Goal: Task Accomplishment & Management: Complete application form

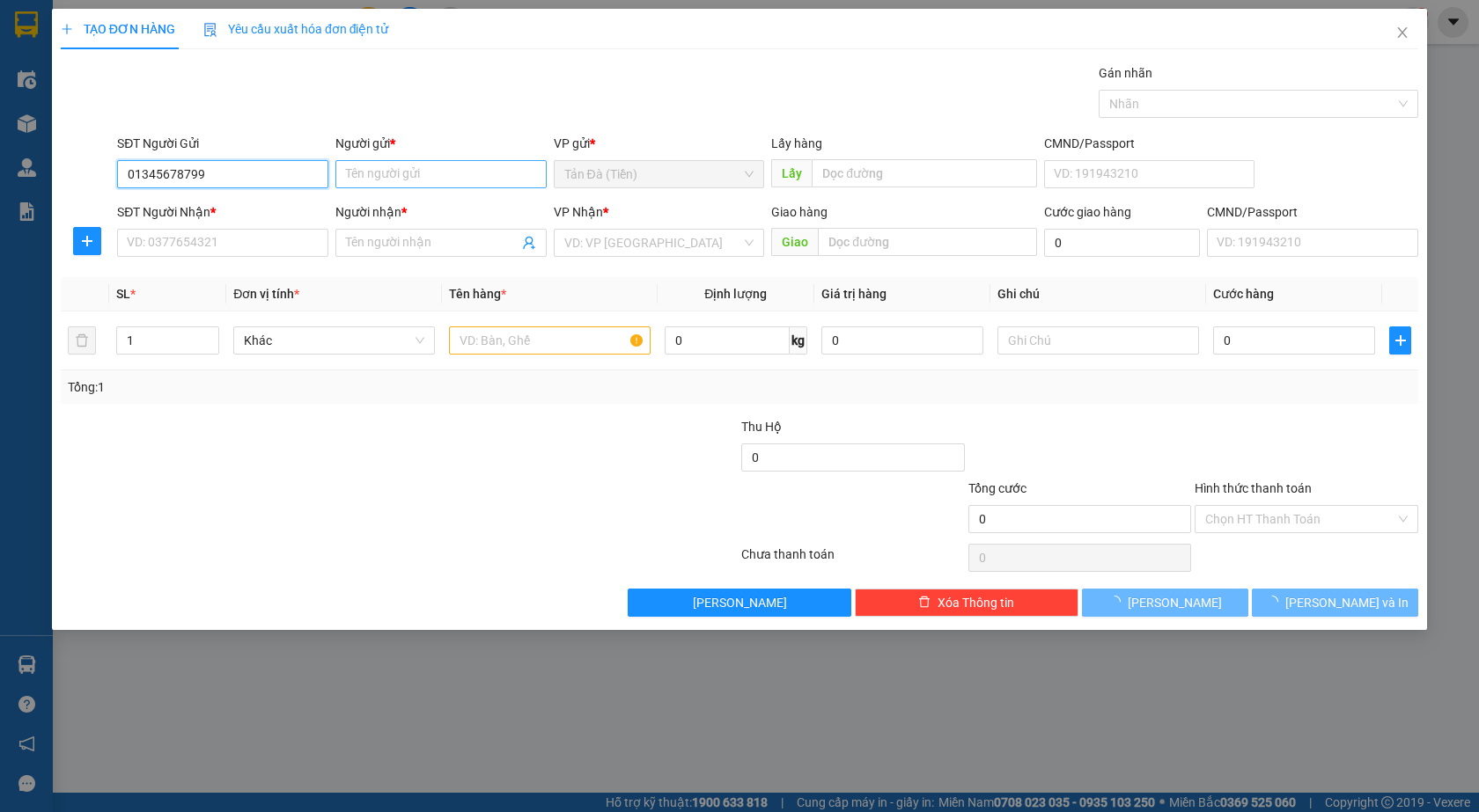
type input "01345678799"
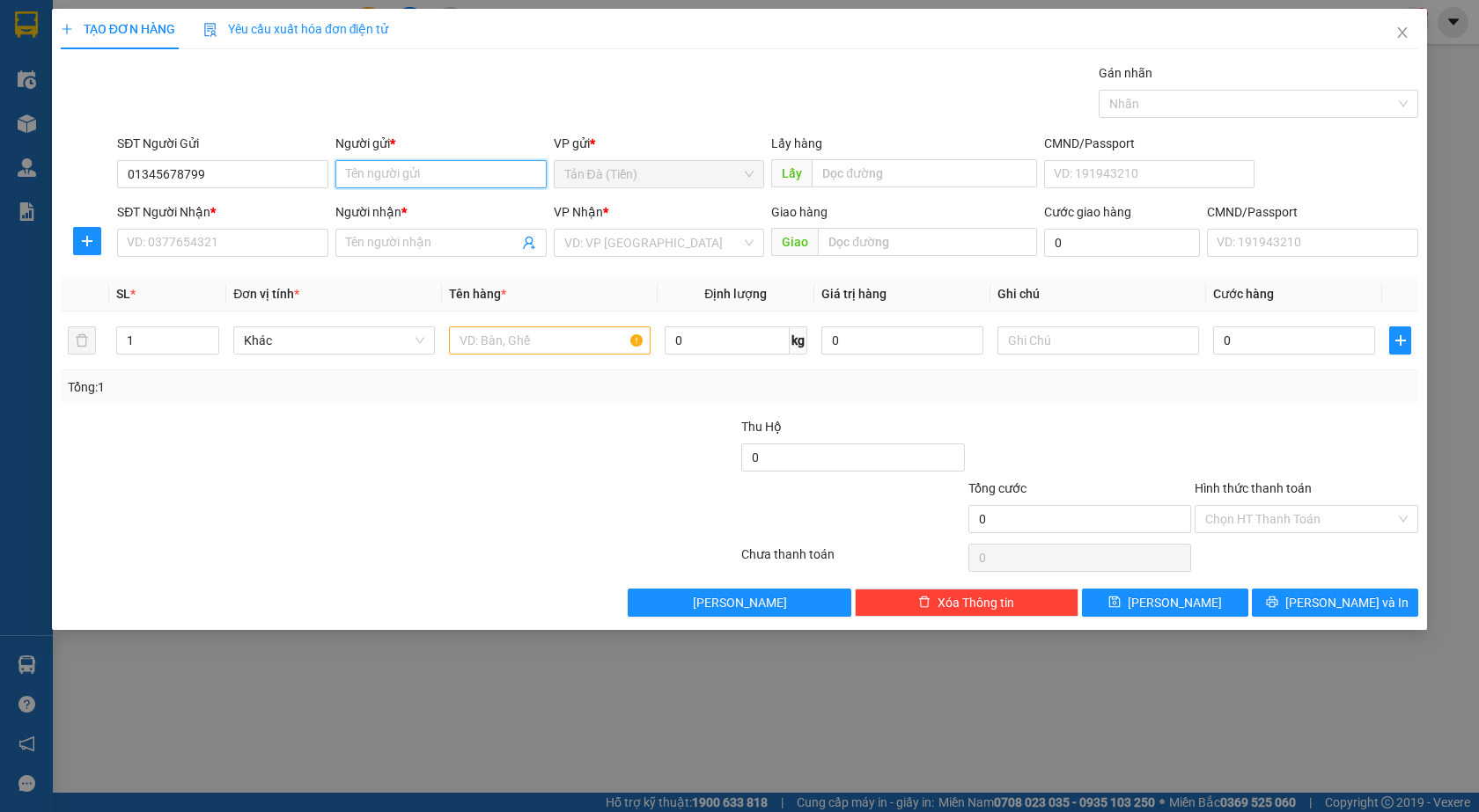
click at [388, 182] on input "Người gửi *" at bounding box center [441, 174] width 212 height 29
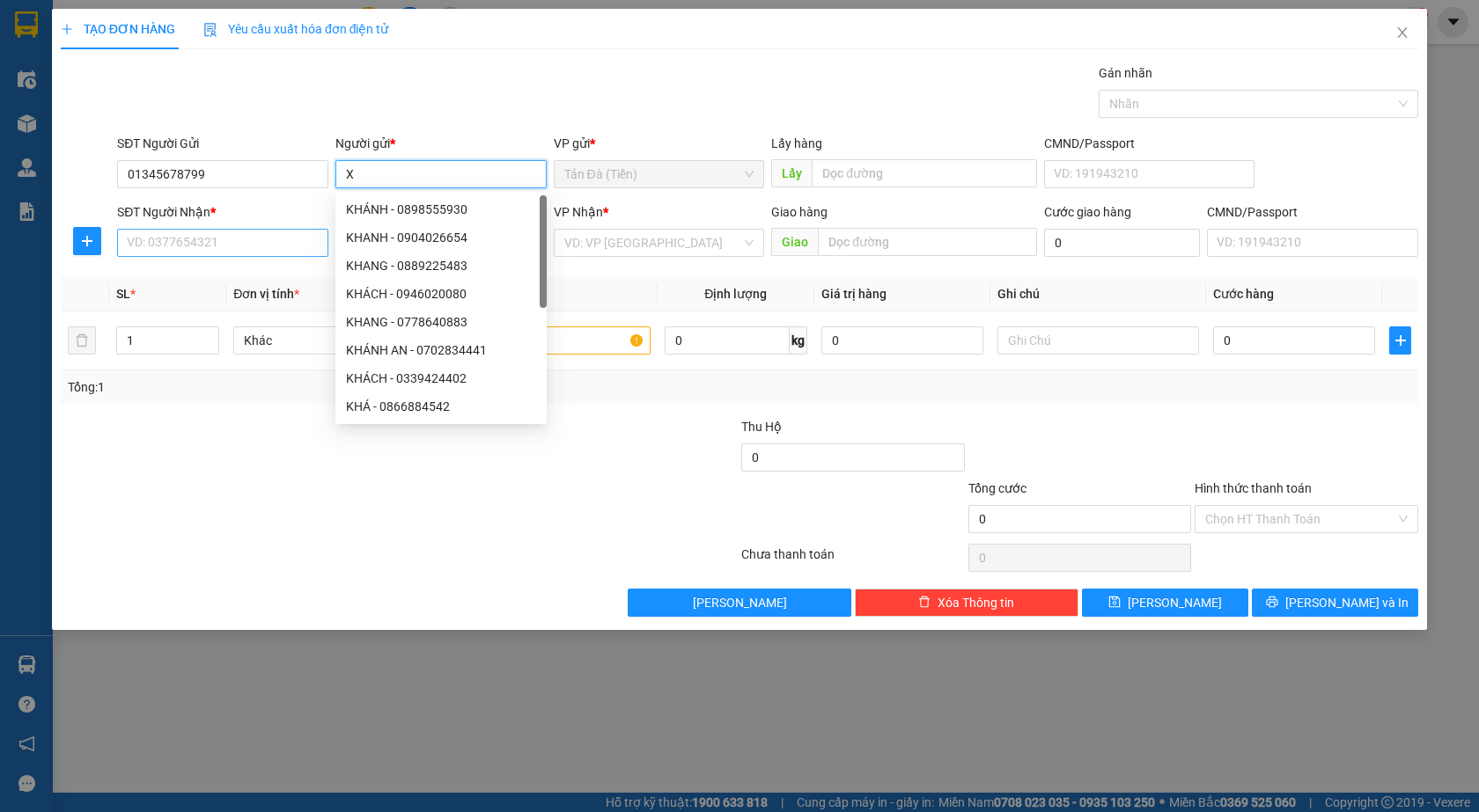
type input "X"
click at [287, 236] on input "SĐT Người Nhận *" at bounding box center [222, 243] width 212 height 29
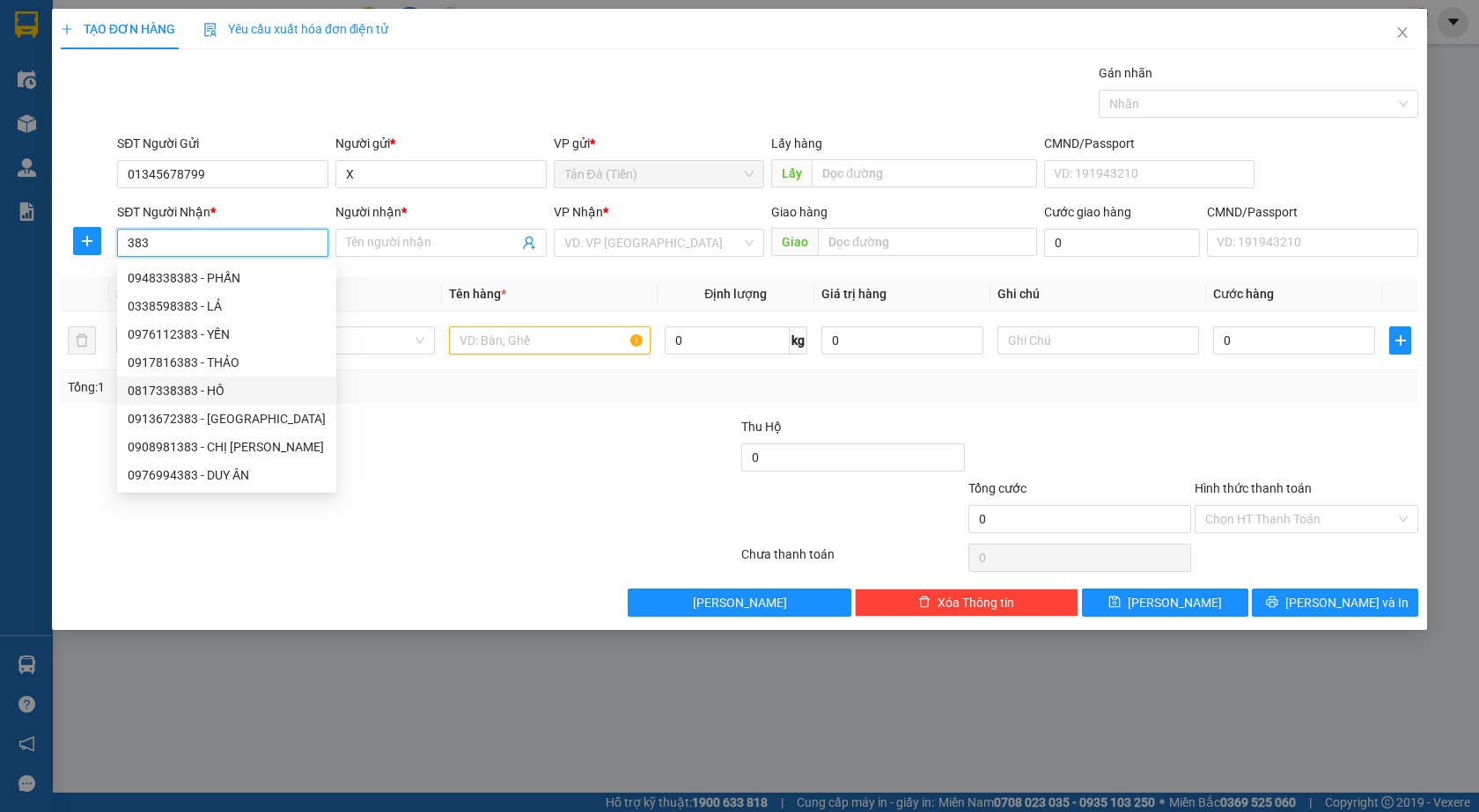
click at [231, 390] on div "0817338383 - HỒ" at bounding box center [227, 391] width 198 height 20
type input "0817338383"
type input "HỒ"
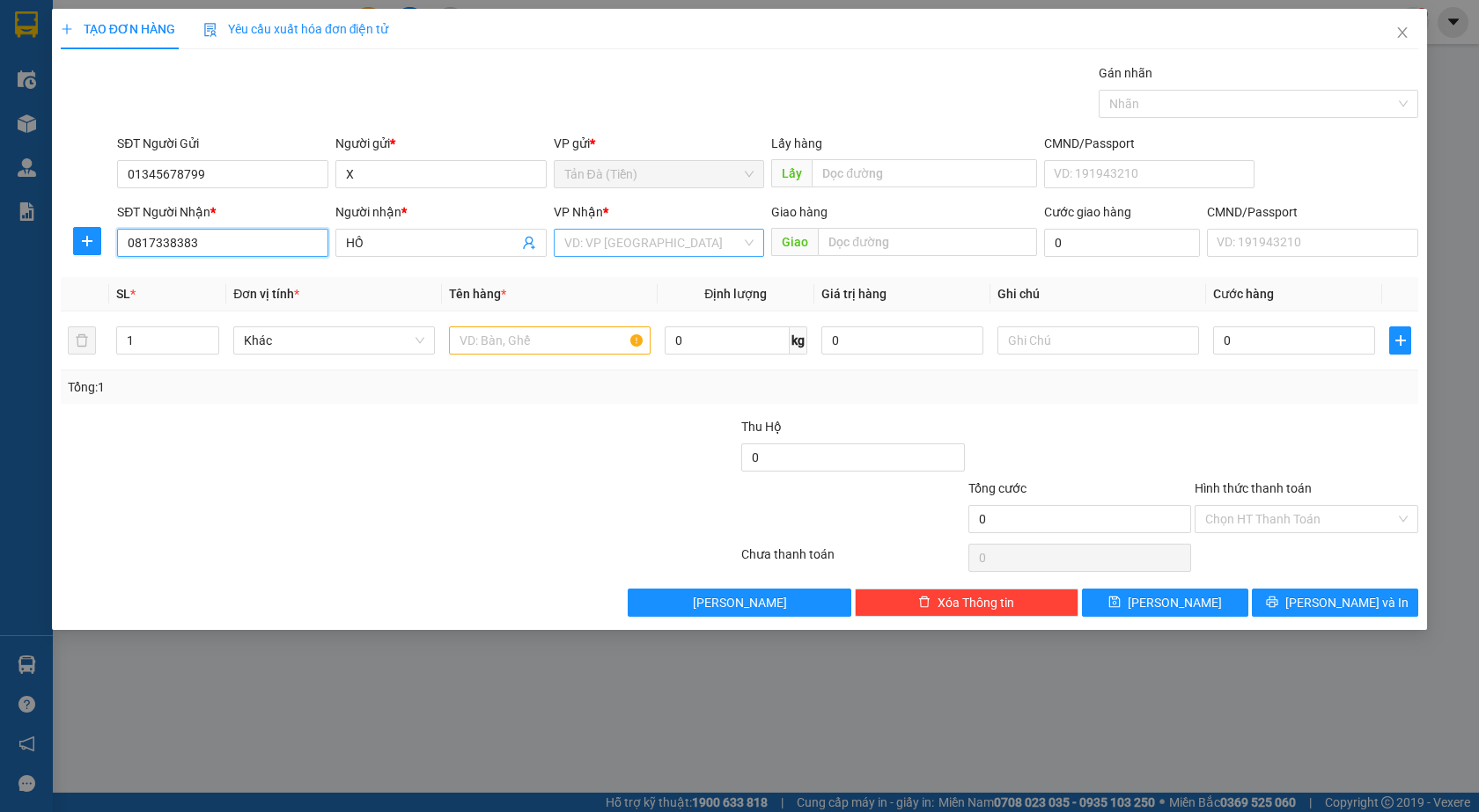
type input "0817338383"
click at [627, 242] on input "search" at bounding box center [652, 243] width 178 height 27
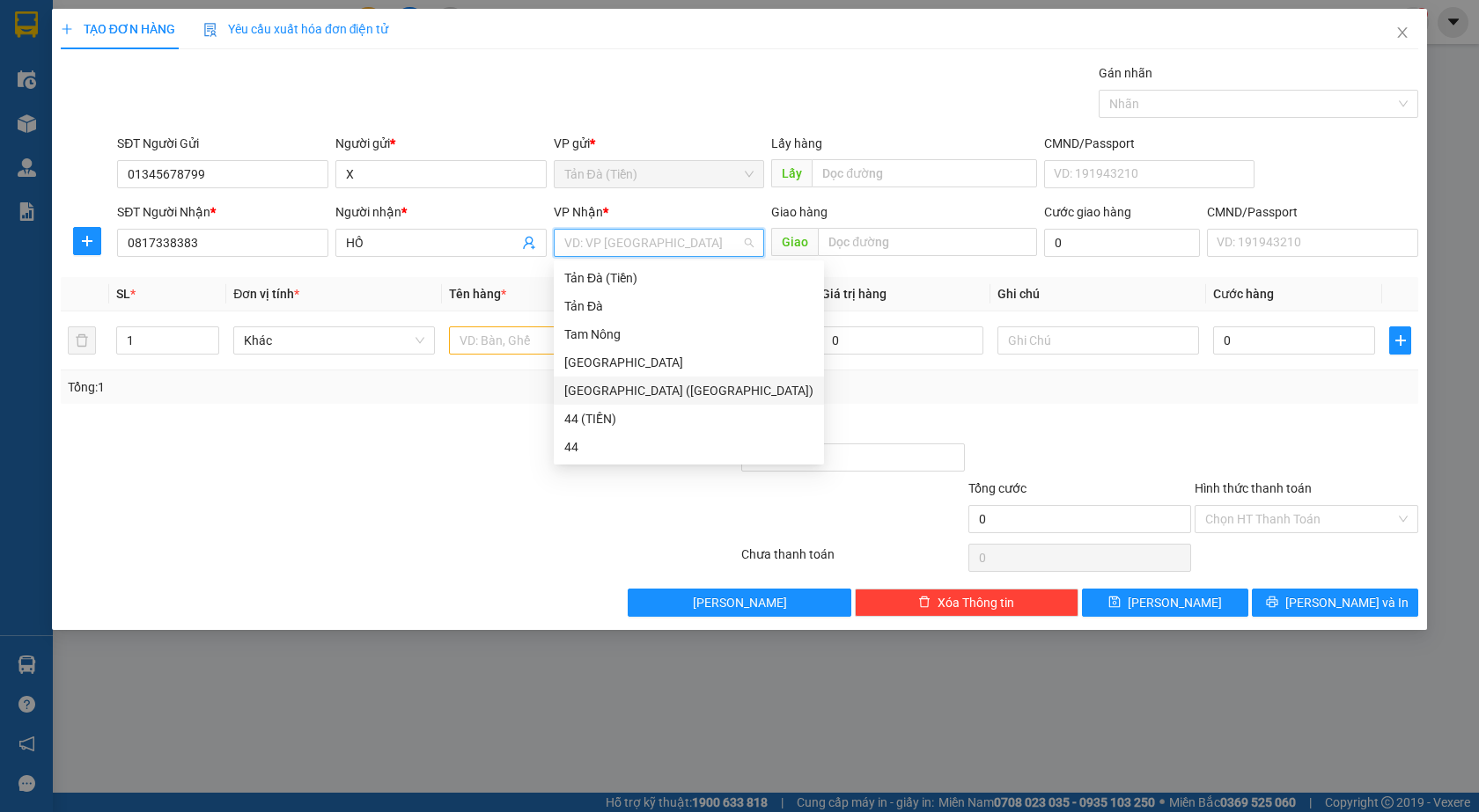
click at [592, 397] on div "[GEOGRAPHIC_DATA] ([GEOGRAPHIC_DATA])" at bounding box center [688, 391] width 249 height 20
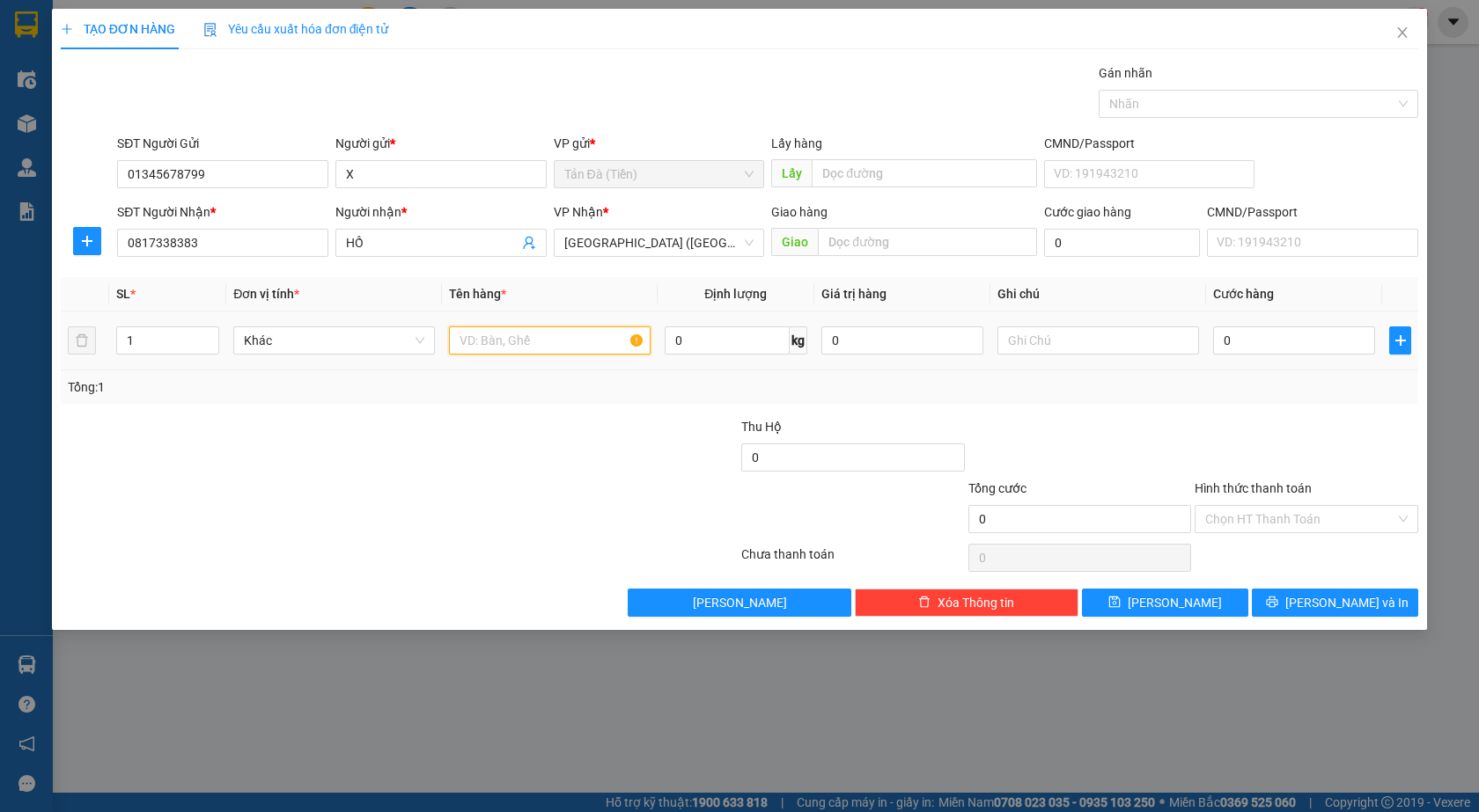
click at [544, 335] on input "text" at bounding box center [550, 341] width 202 height 29
type input "GÓI NP"
click at [1292, 327] on input "0" at bounding box center [1293, 341] width 162 height 29
type input "1"
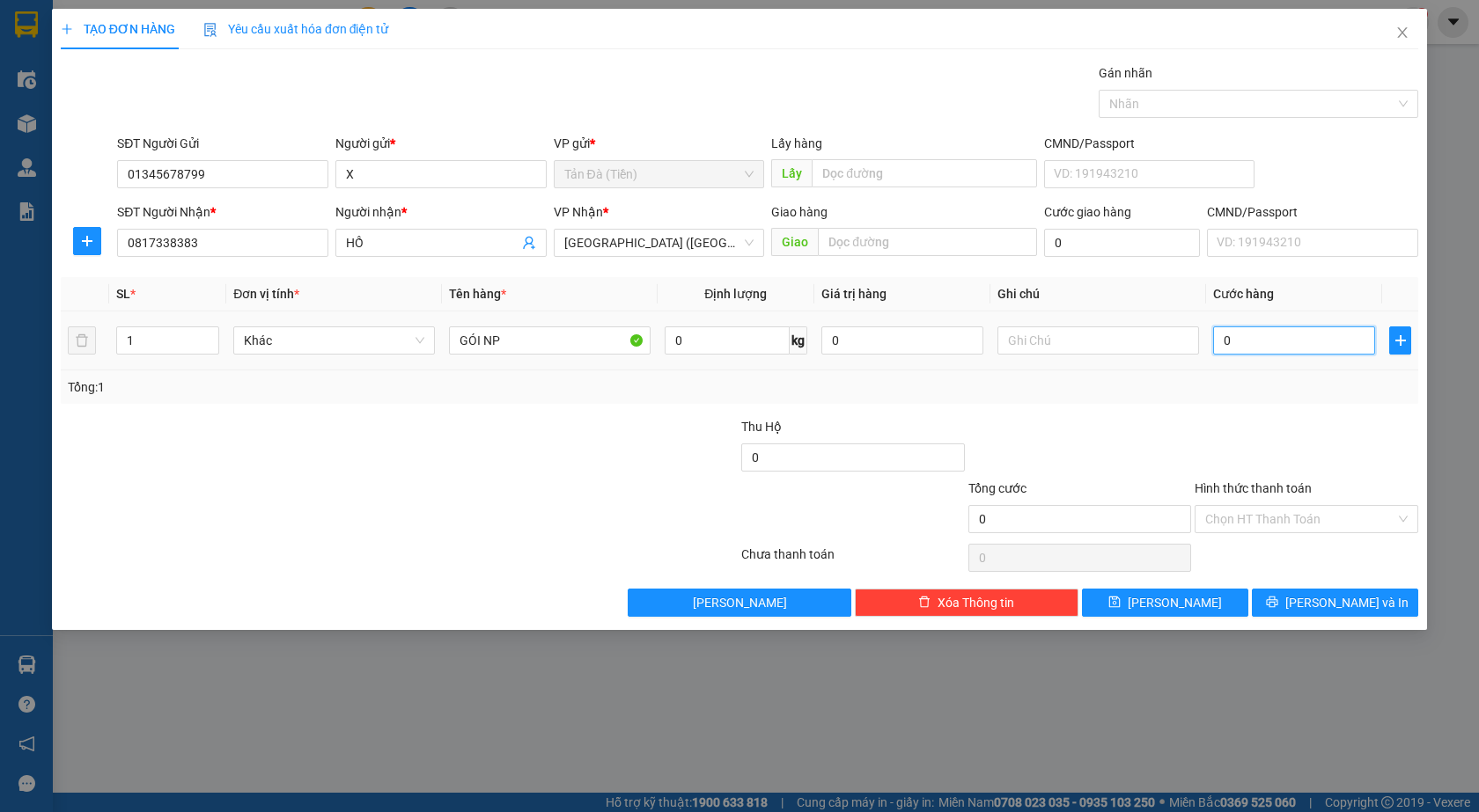
type input "1"
type input "1.000"
click at [1268, 392] on div "Tổng: 1" at bounding box center [739, 387] width 1343 height 20
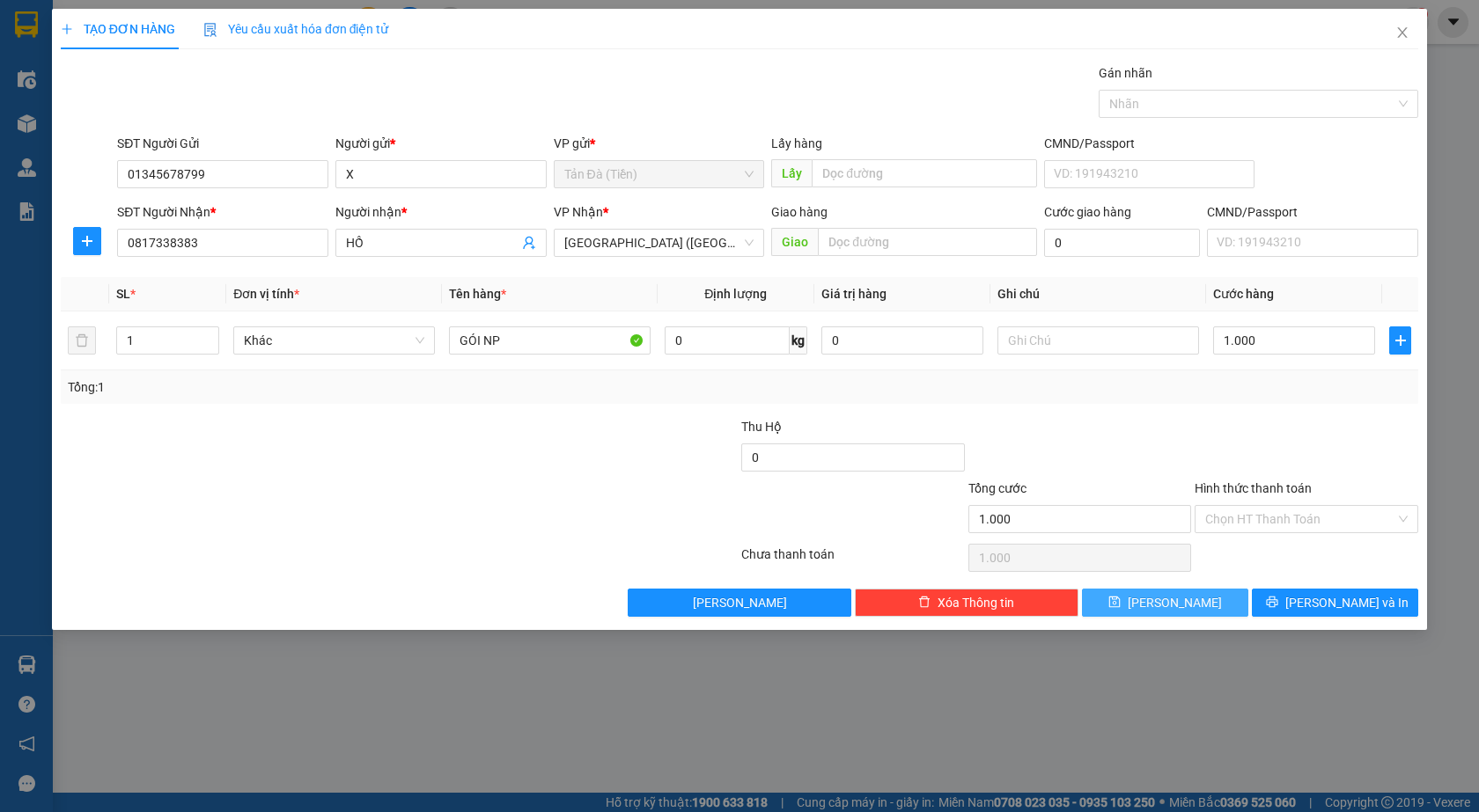
click at [1226, 595] on button "[PERSON_NAME]" at bounding box center [1165, 603] width 166 height 29
type input "0"
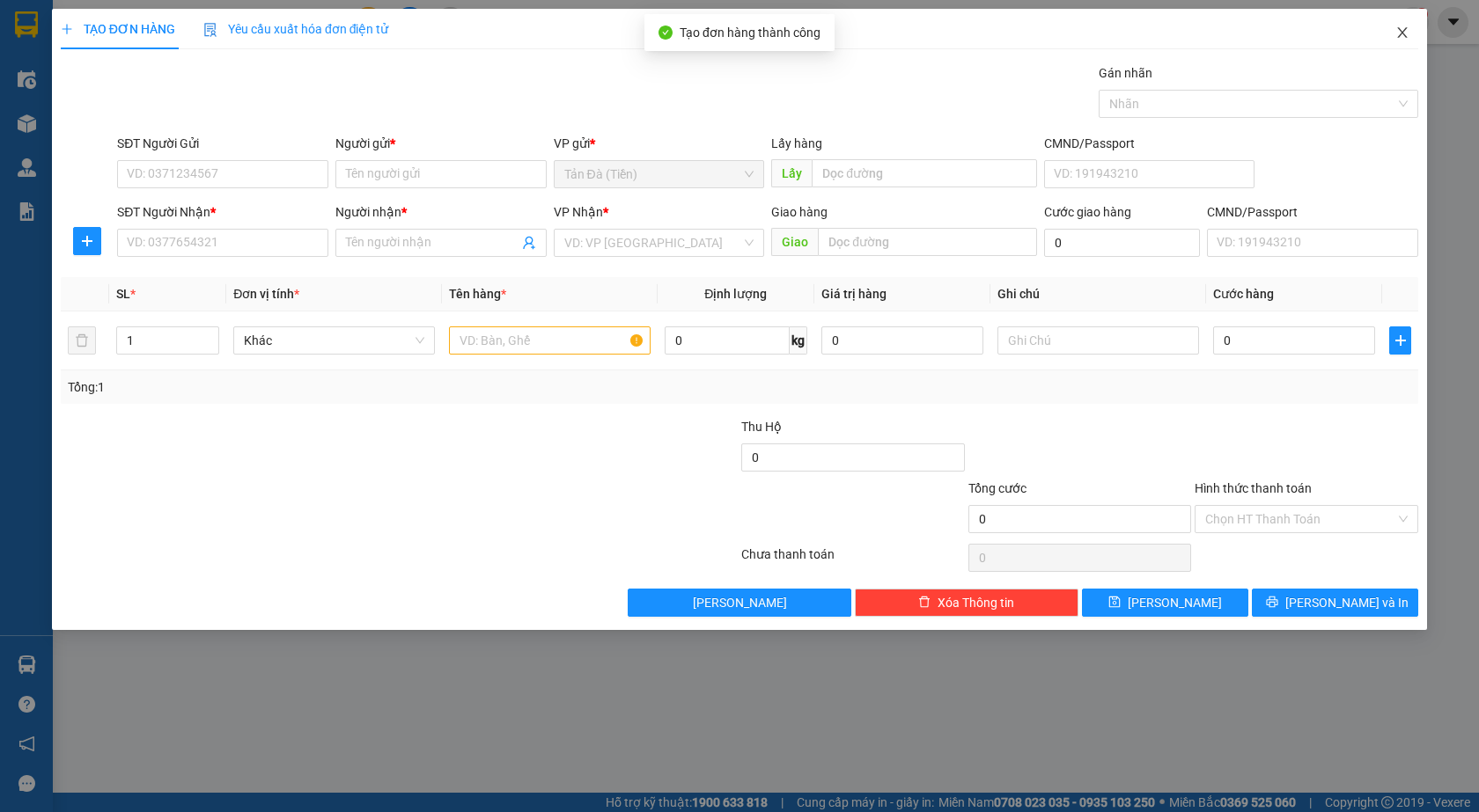
click at [1398, 32] on icon "close" at bounding box center [1402, 33] width 14 height 14
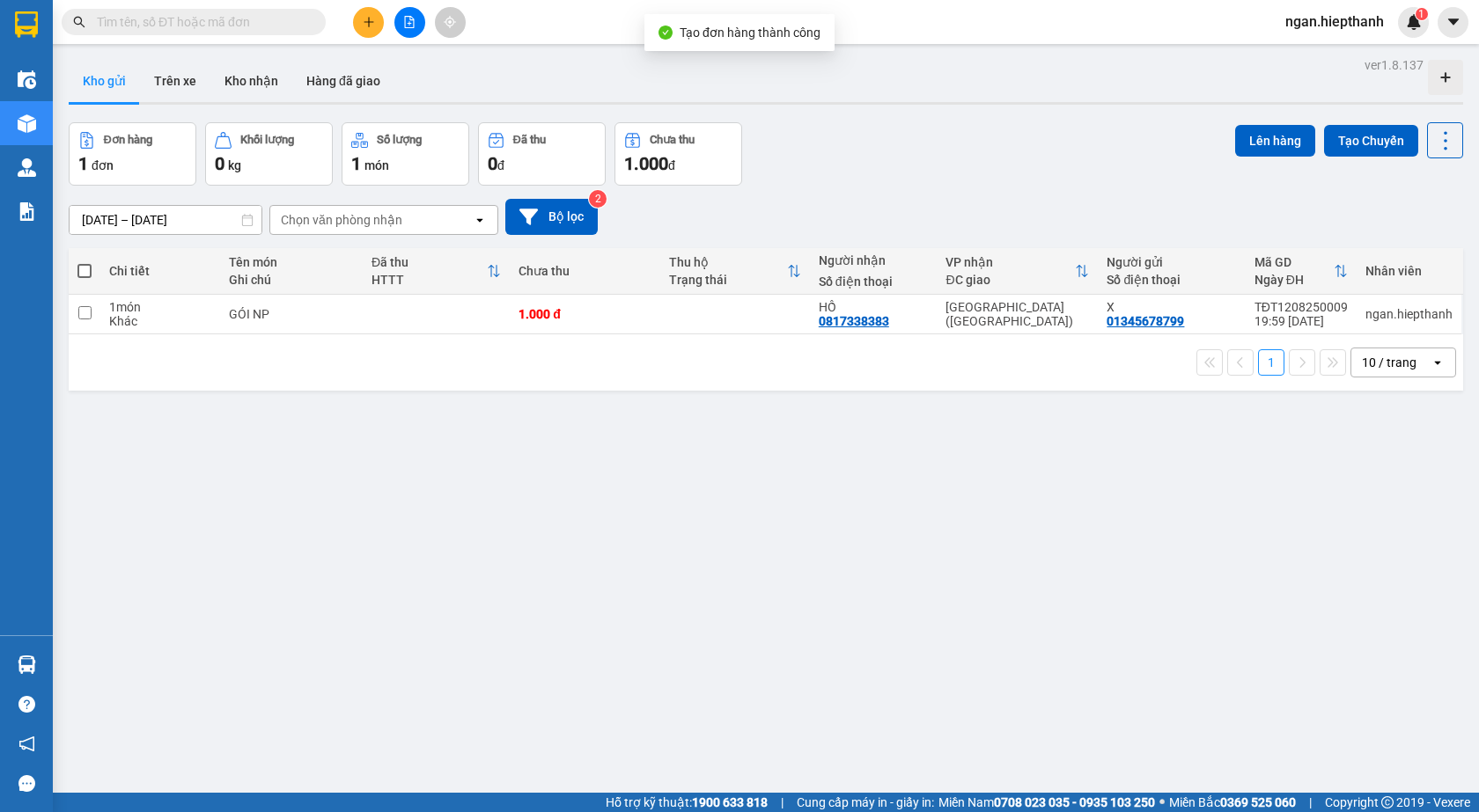
click at [77, 271] on th at bounding box center [85, 271] width 32 height 46
click at [88, 270] on span at bounding box center [85, 271] width 14 height 14
click at [85, 262] on input "checkbox" at bounding box center [85, 262] width 0 height 0
checkbox input "true"
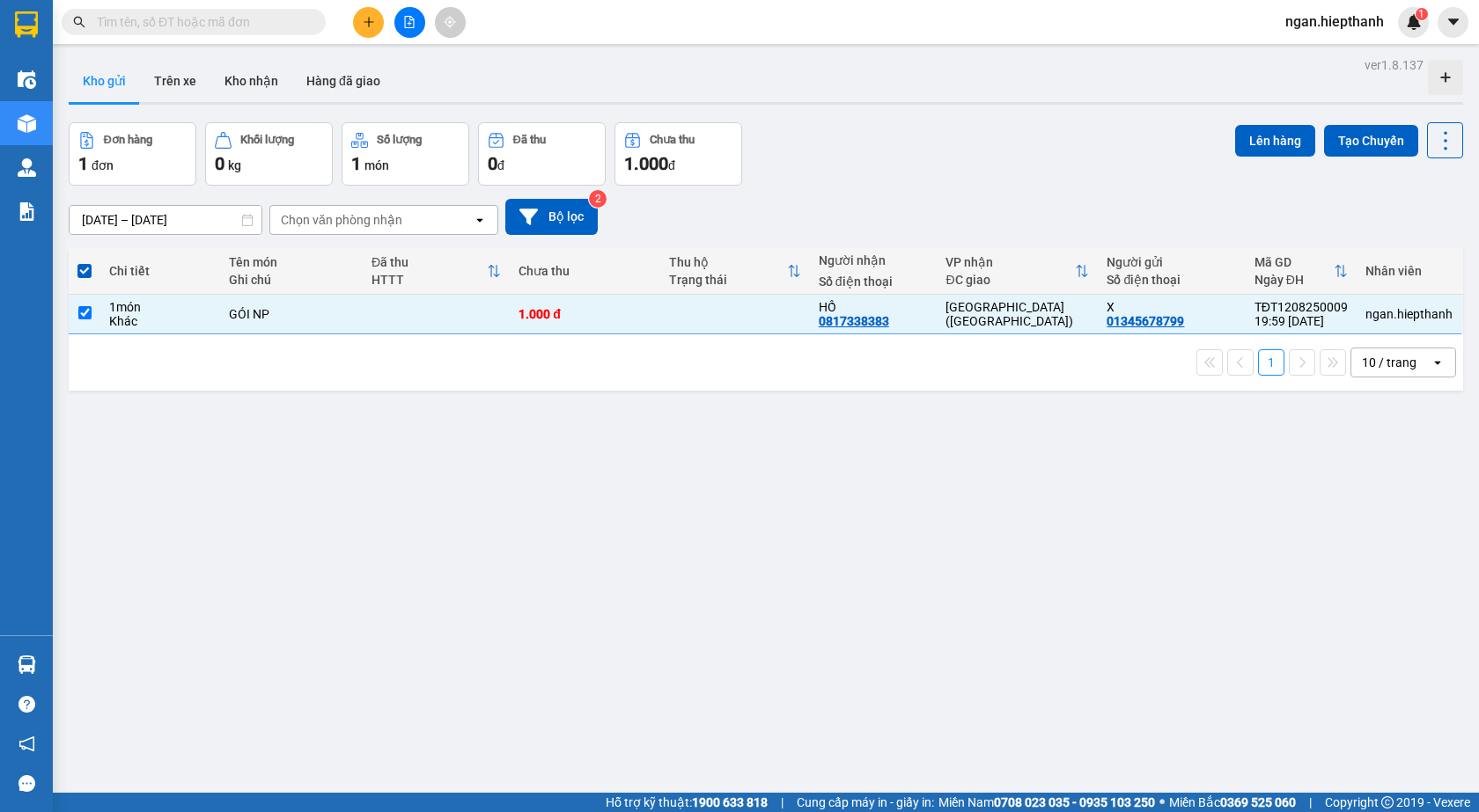
click at [1267, 122] on div "Lên hàng Tạo Chuyến" at bounding box center [1349, 140] width 228 height 36
click at [1255, 152] on button "Lên hàng" at bounding box center [1275, 141] width 80 height 32
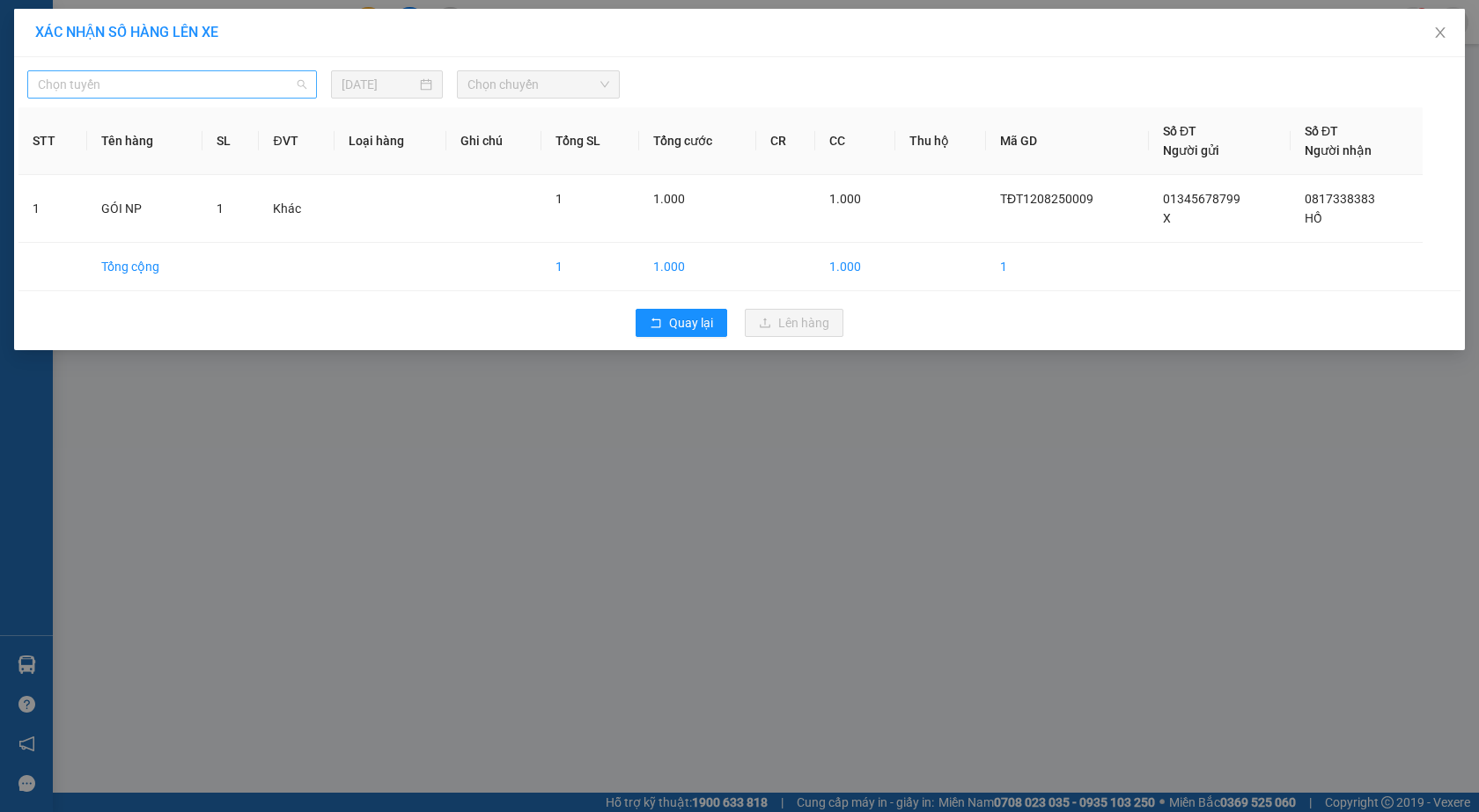
click at [230, 94] on span "Chọn tuyến" at bounding box center [171, 85] width 269 height 27
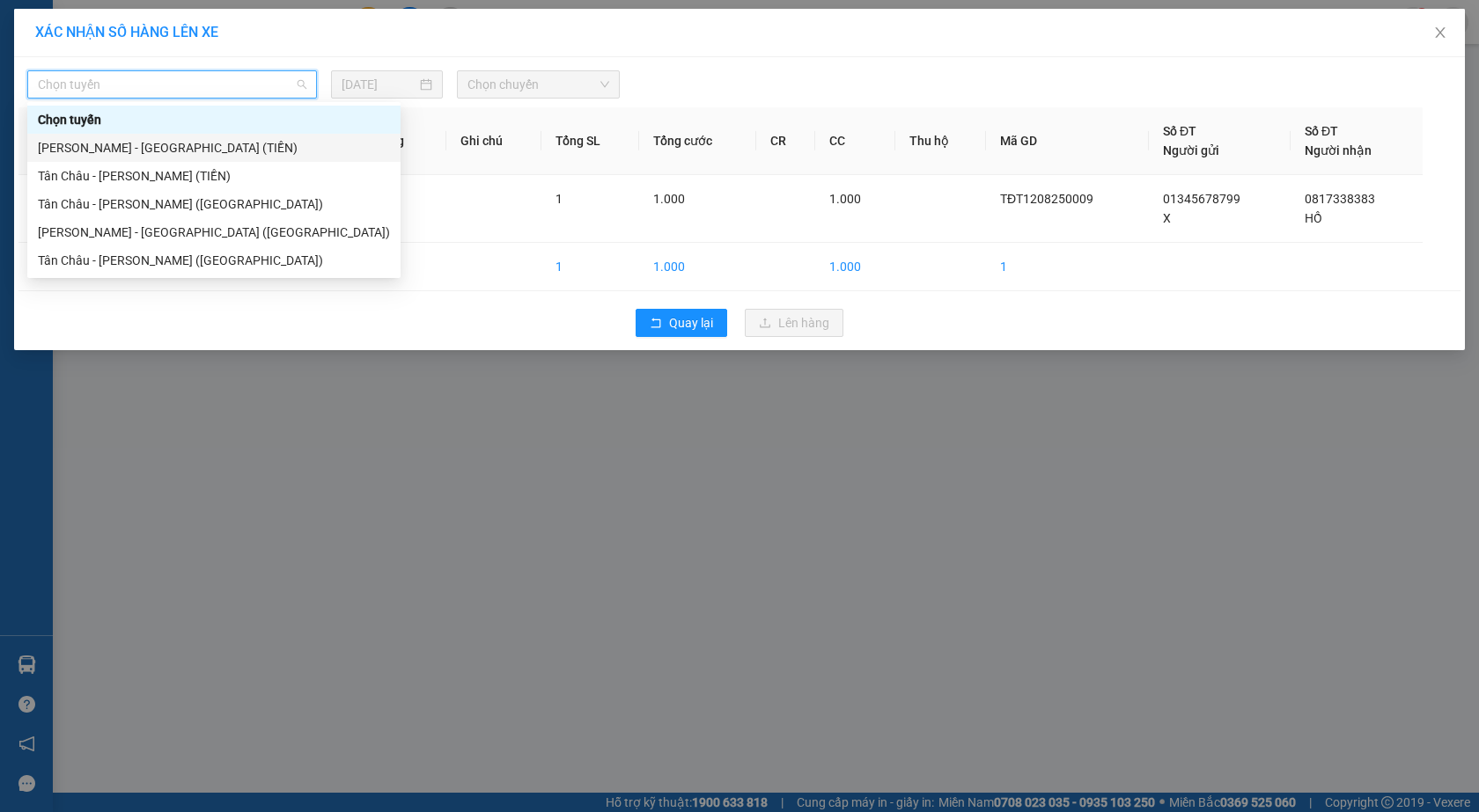
click at [182, 156] on div "[PERSON_NAME] - [GEOGRAPHIC_DATA] (TIỀN)" at bounding box center [213, 148] width 352 height 20
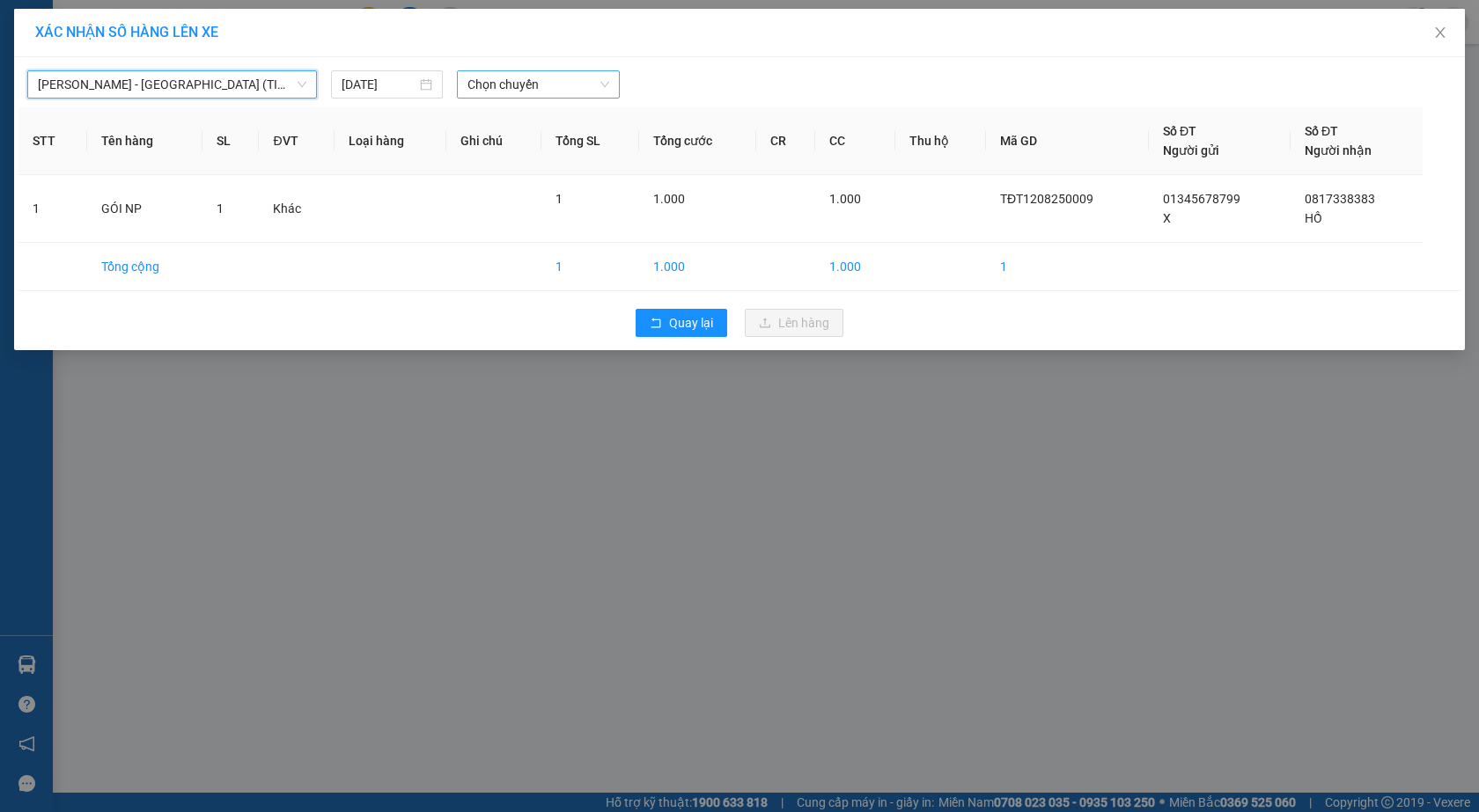
click at [507, 83] on span "Chọn chuyến" at bounding box center [538, 85] width 142 height 27
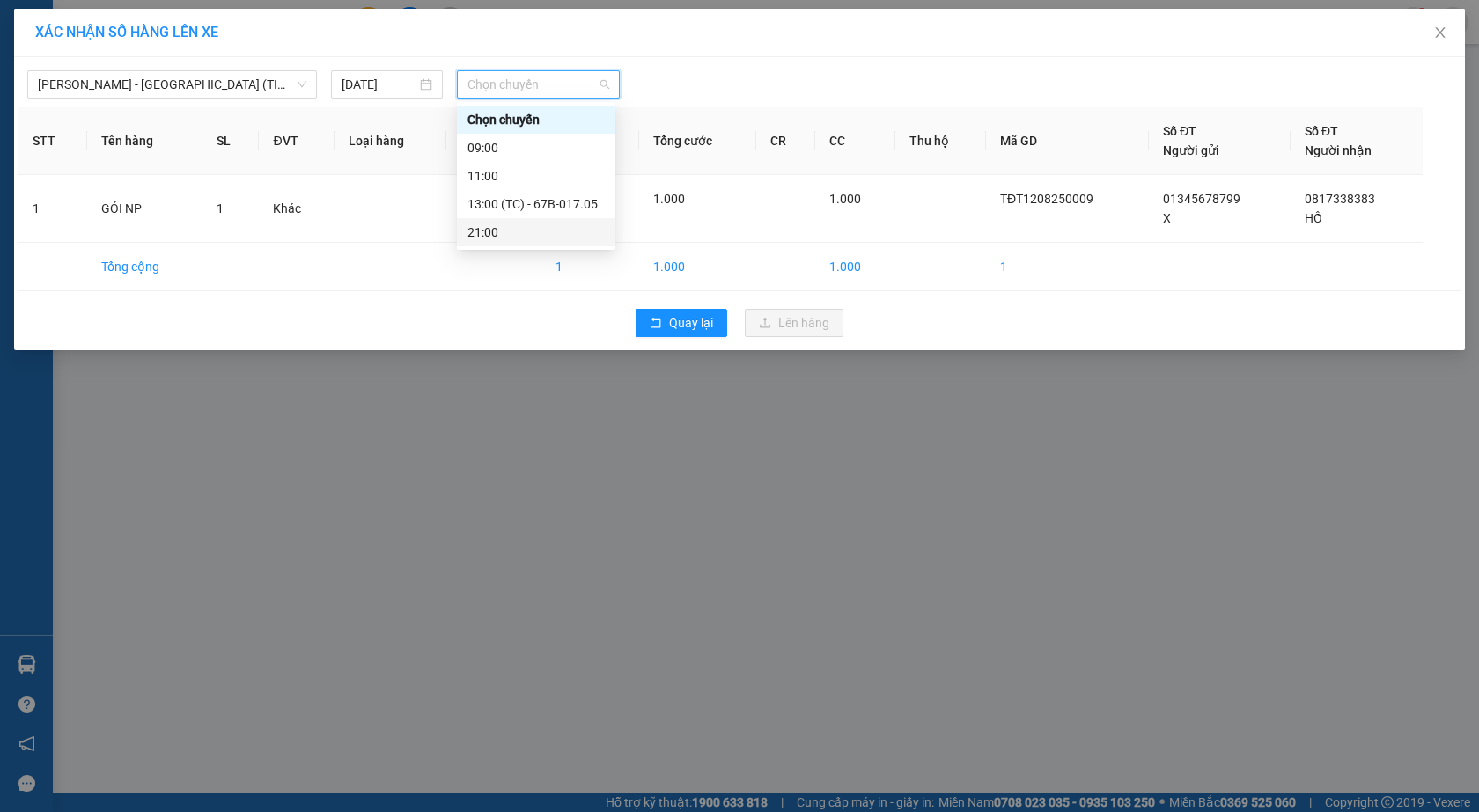
click at [507, 233] on div "21:00" at bounding box center [536, 233] width 137 height 20
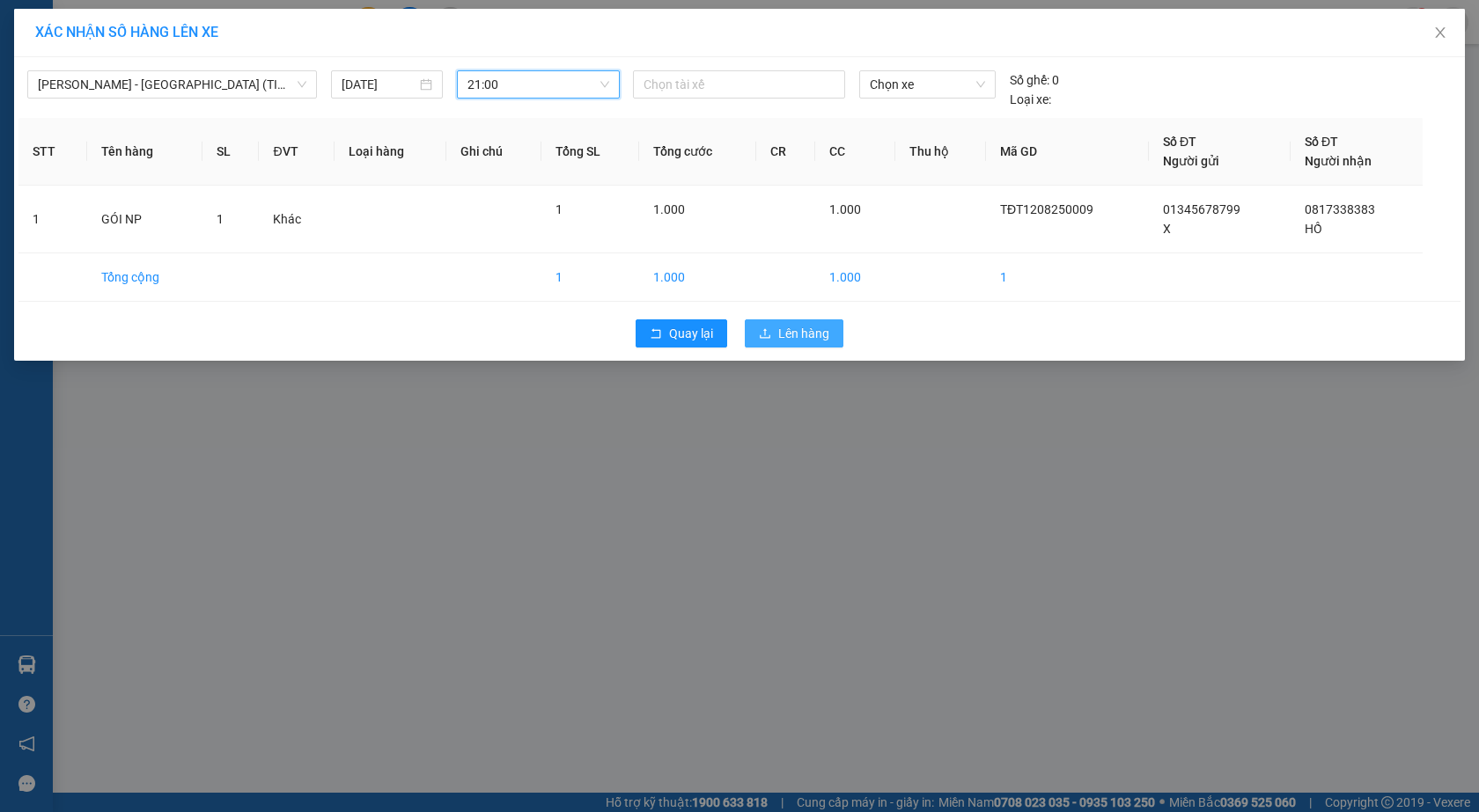
click at [835, 335] on button "Lên hàng" at bounding box center [794, 334] width 98 height 29
